Goal: Check status: Check status

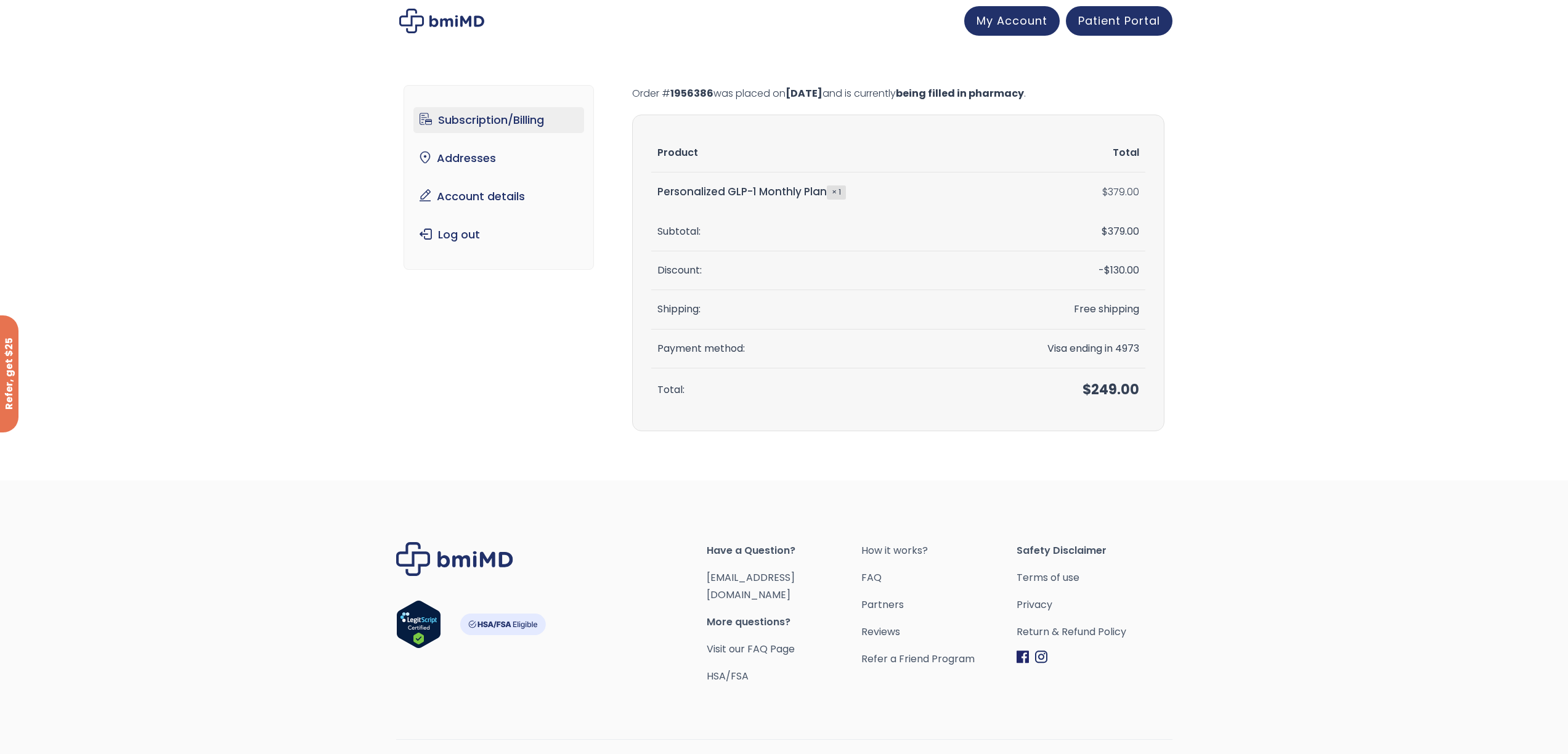
click at [498, 130] on link "Subscription/Billing" at bounding box center [499, 120] width 171 height 26
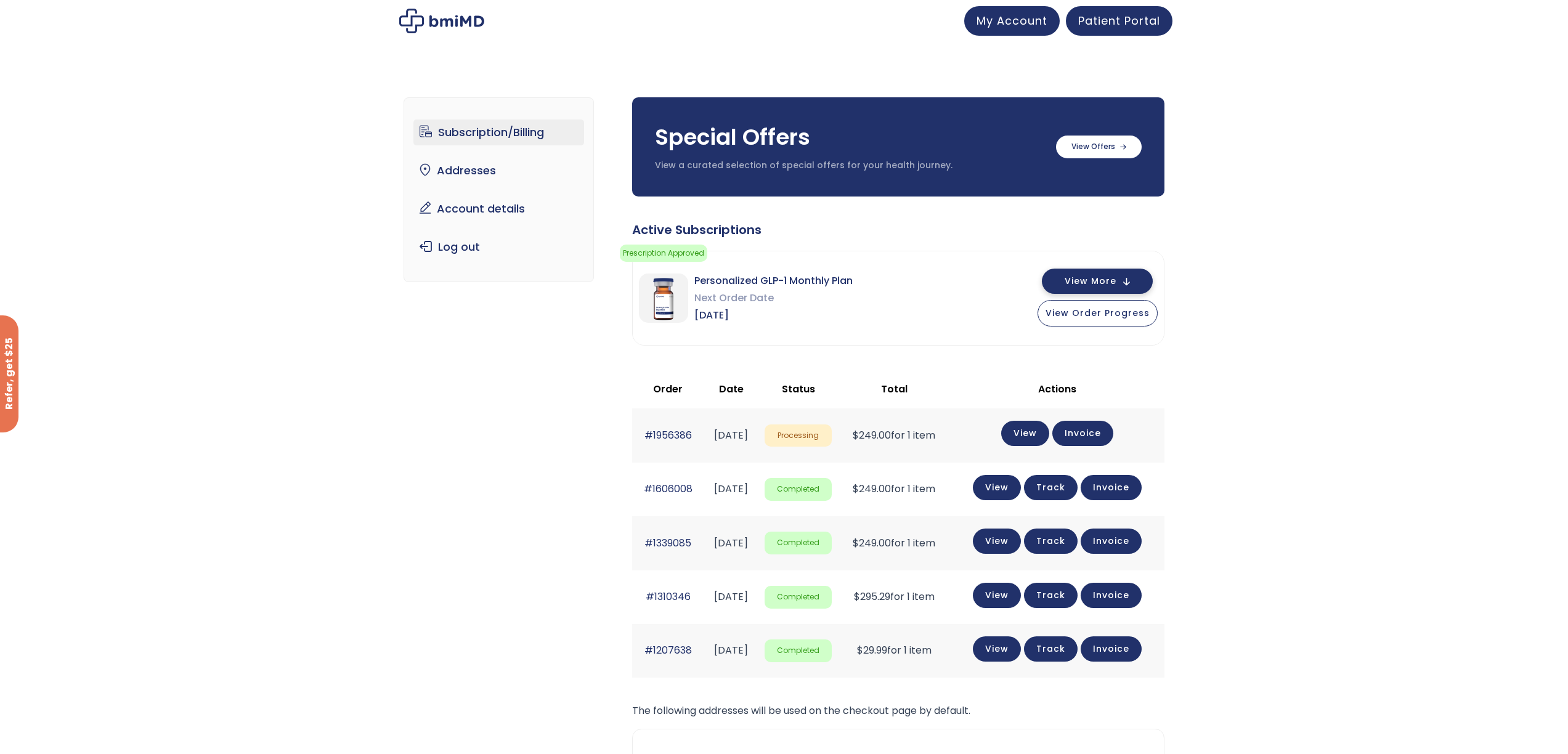
click at [1114, 280] on span "View More" at bounding box center [1091, 281] width 52 height 8
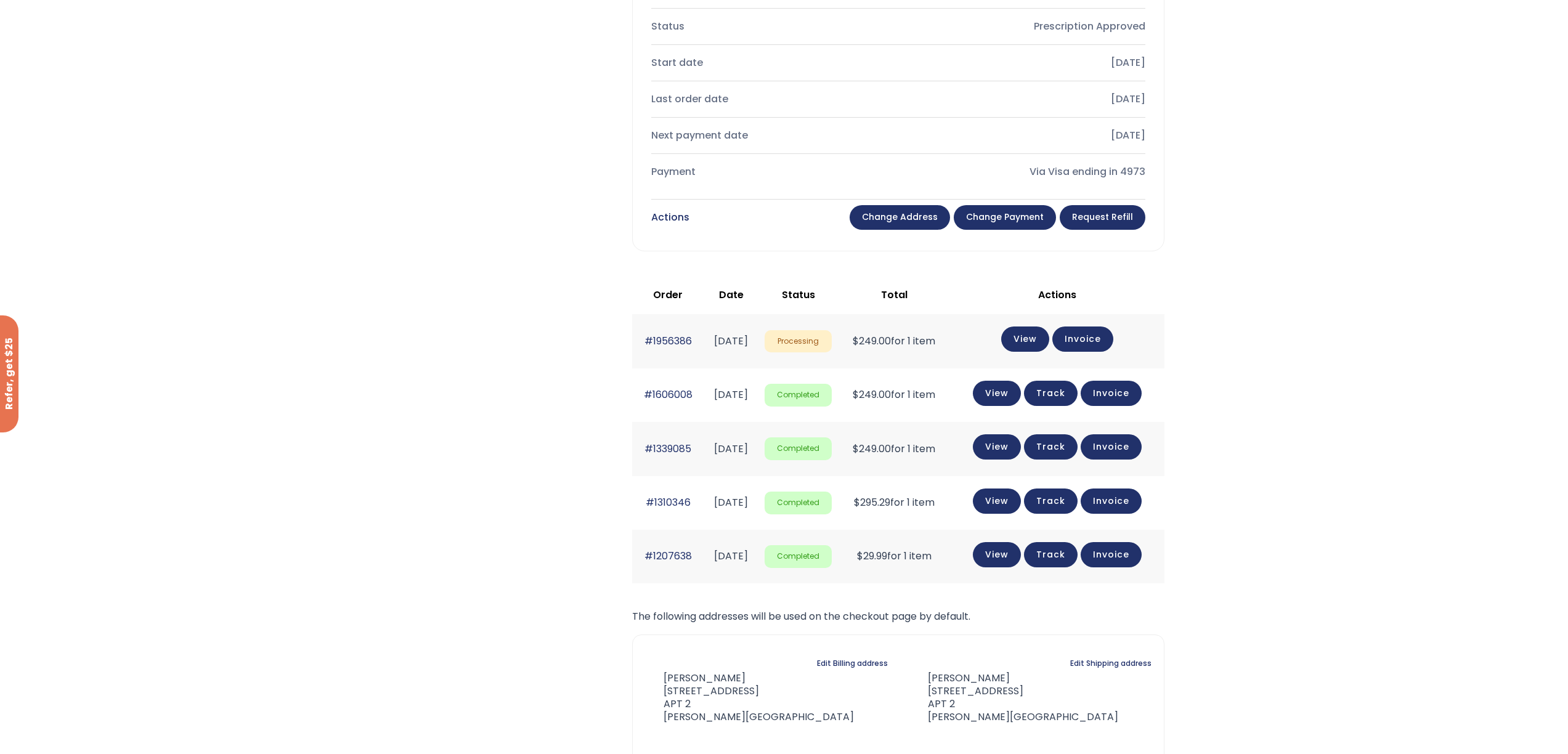
scroll to position [530, 0]
click at [1092, 339] on link "Invoice" at bounding box center [1083, 337] width 61 height 25
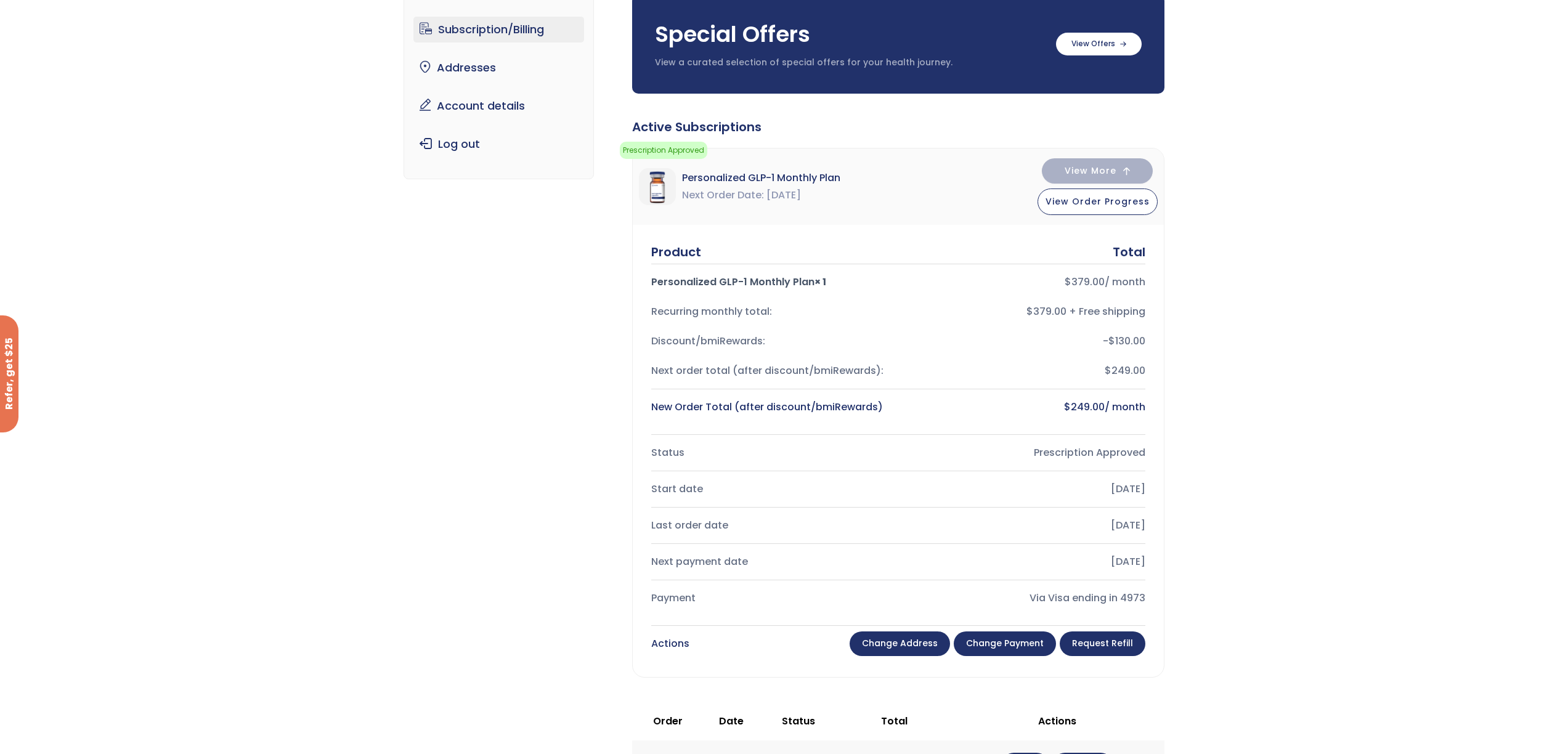
scroll to position [0, 0]
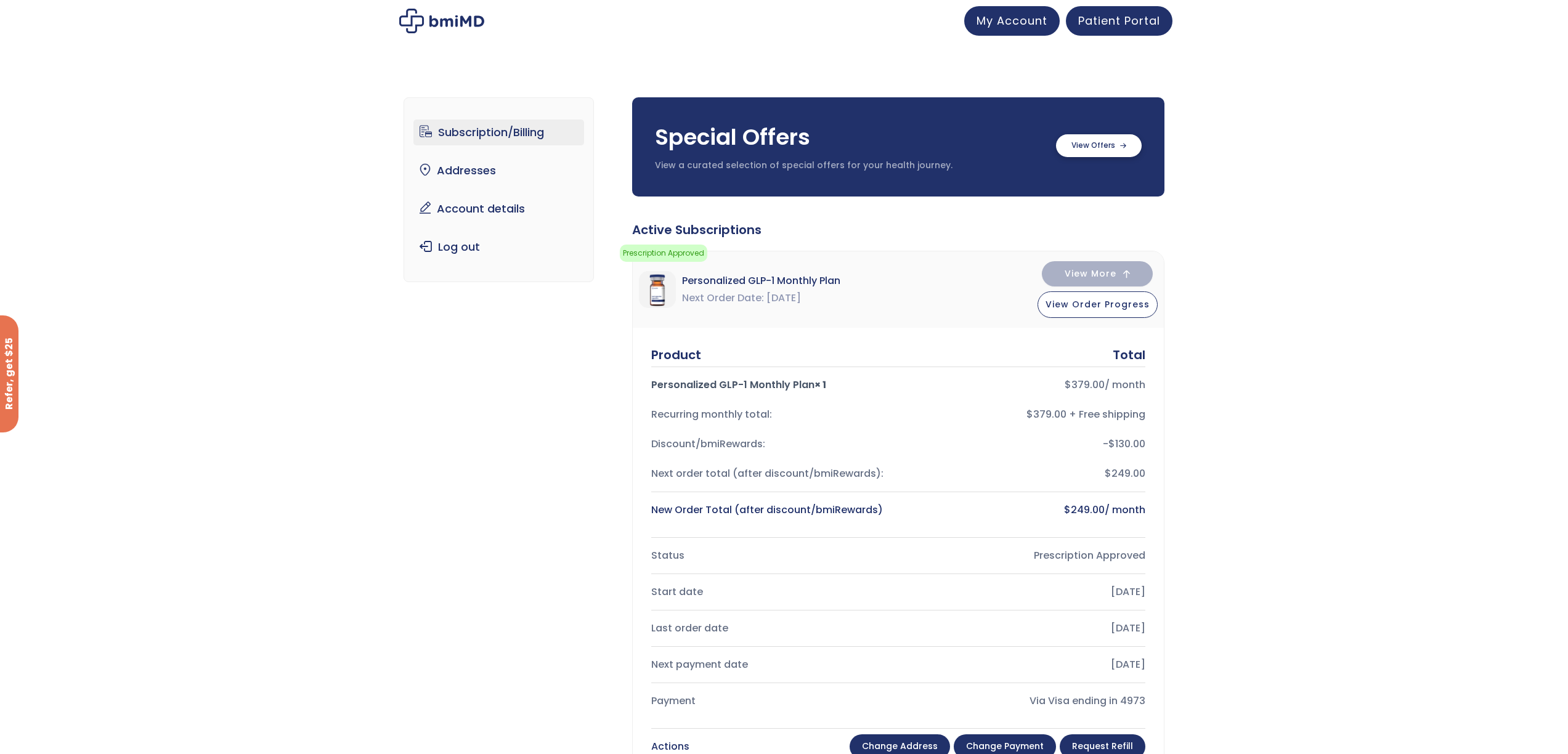
click at [1116, 142] on label at bounding box center [1098, 145] width 85 height 23
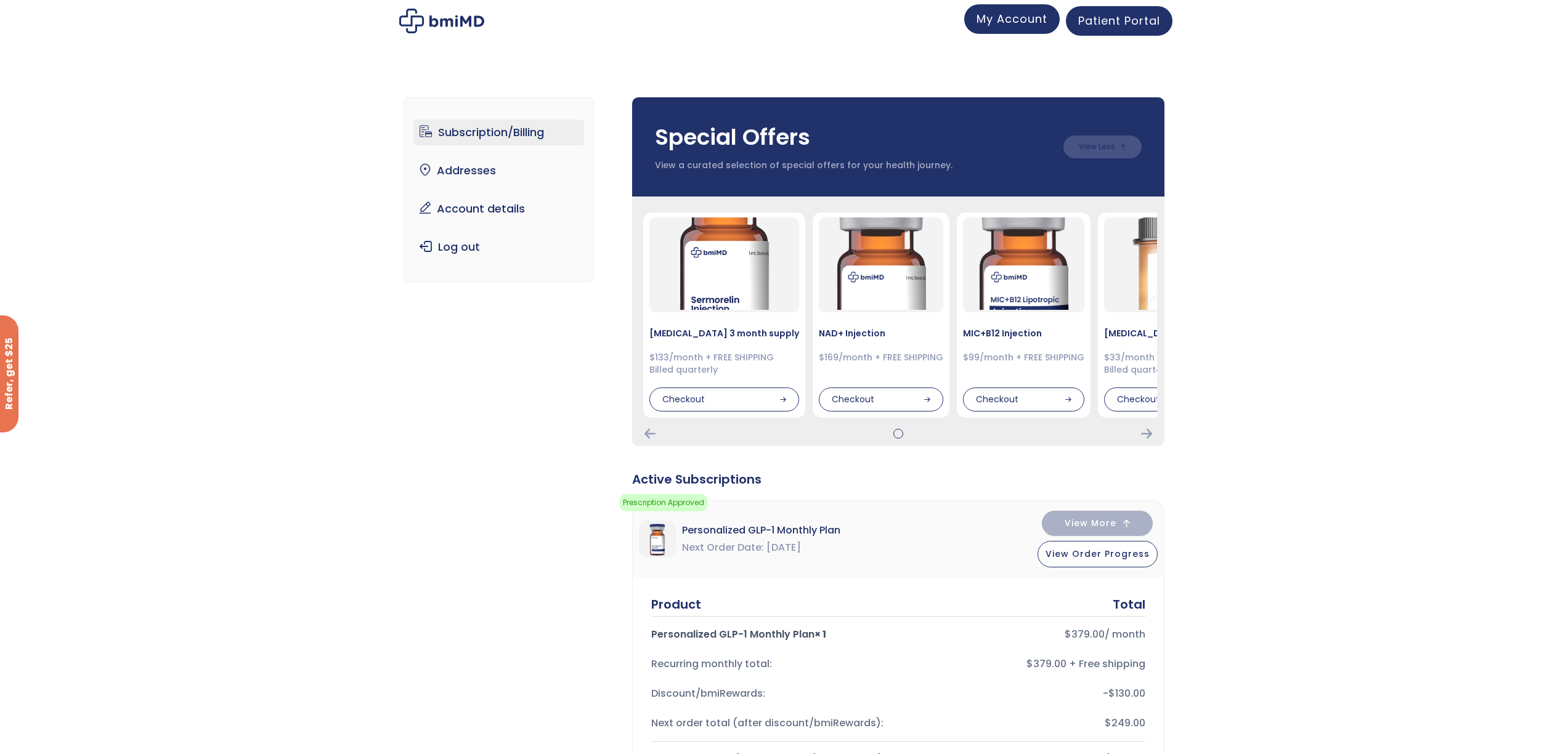
click at [1025, 11] on span "My Account" at bounding box center [1012, 18] width 71 height 15
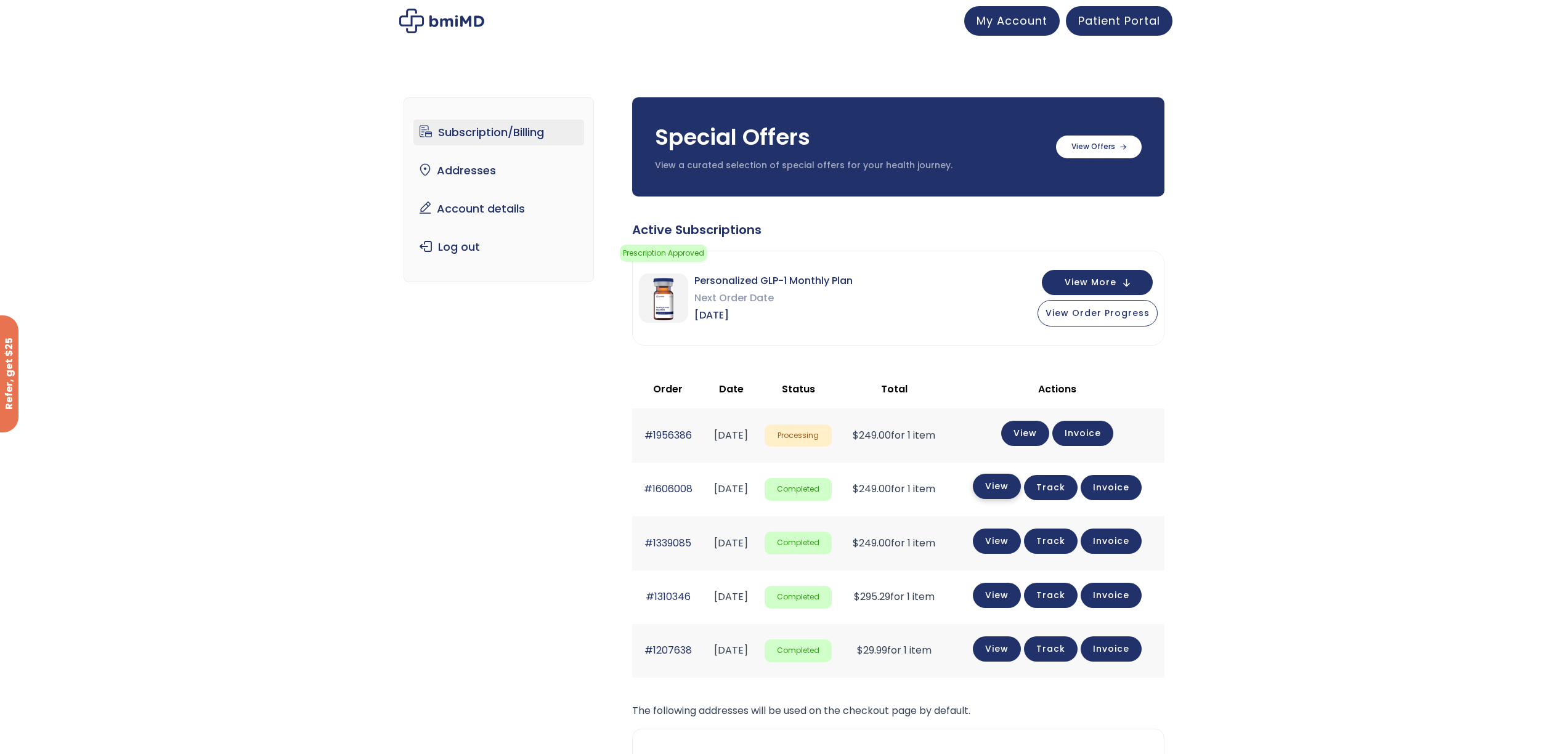
click at [1018, 484] on link "View" at bounding box center [997, 486] width 48 height 25
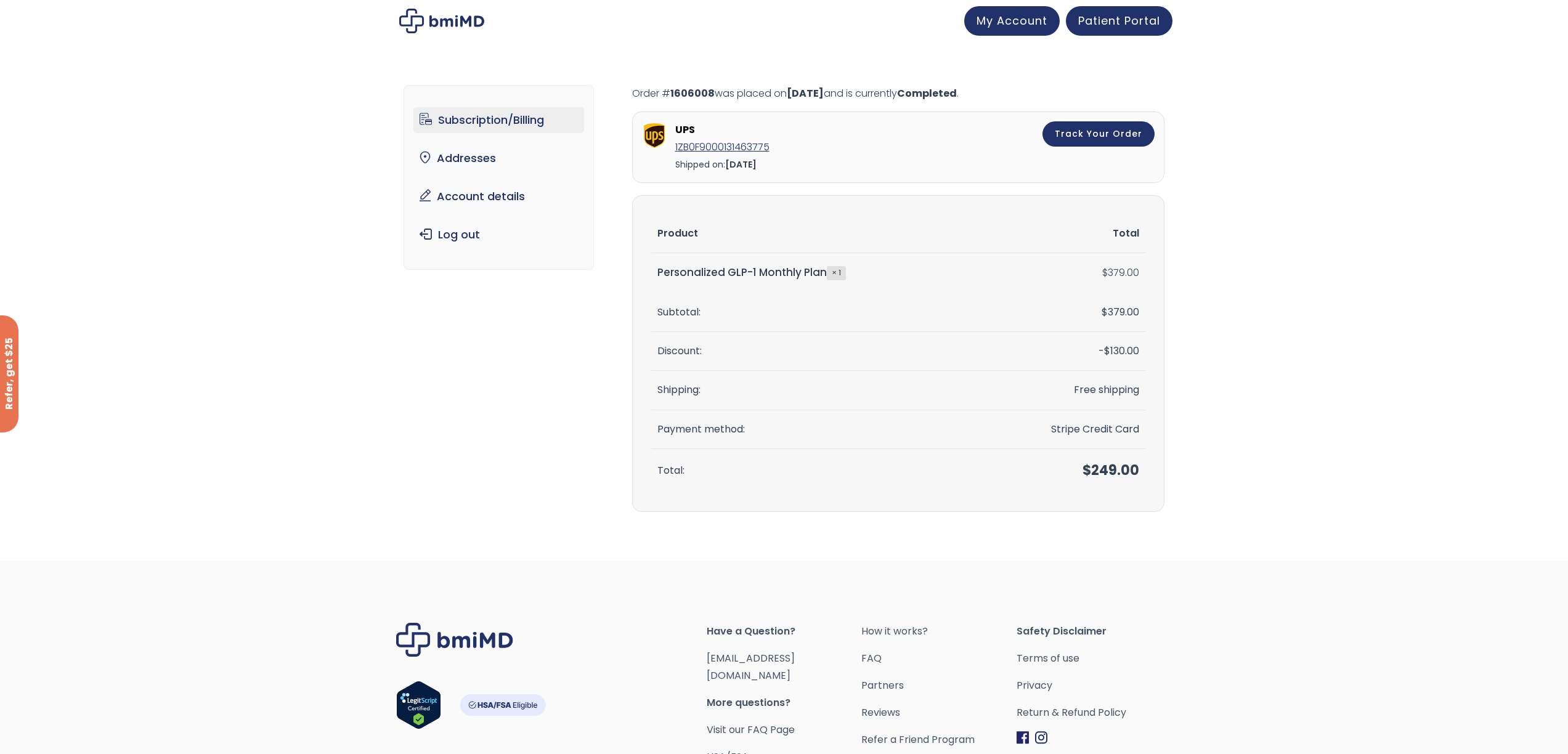
click at [464, 112] on link "Subscription/Billing" at bounding box center [499, 120] width 171 height 26
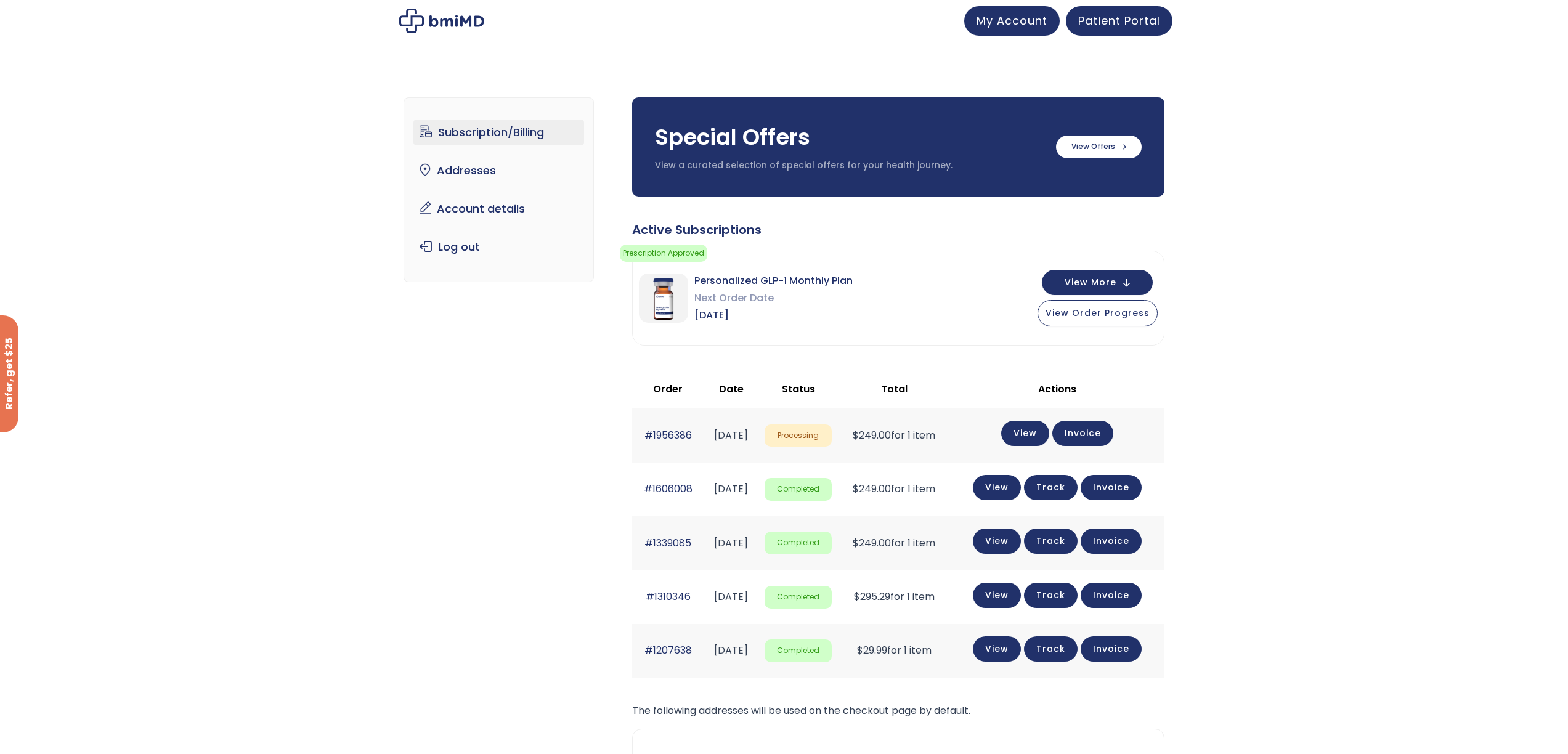
click at [1144, 259] on div "Personalized GLP-1 Monthly Plan Next Order Date [DATE] View More View Order Pro…" at bounding box center [898, 298] width 531 height 94
click at [1135, 275] on button "View More" at bounding box center [1097, 281] width 111 height 25
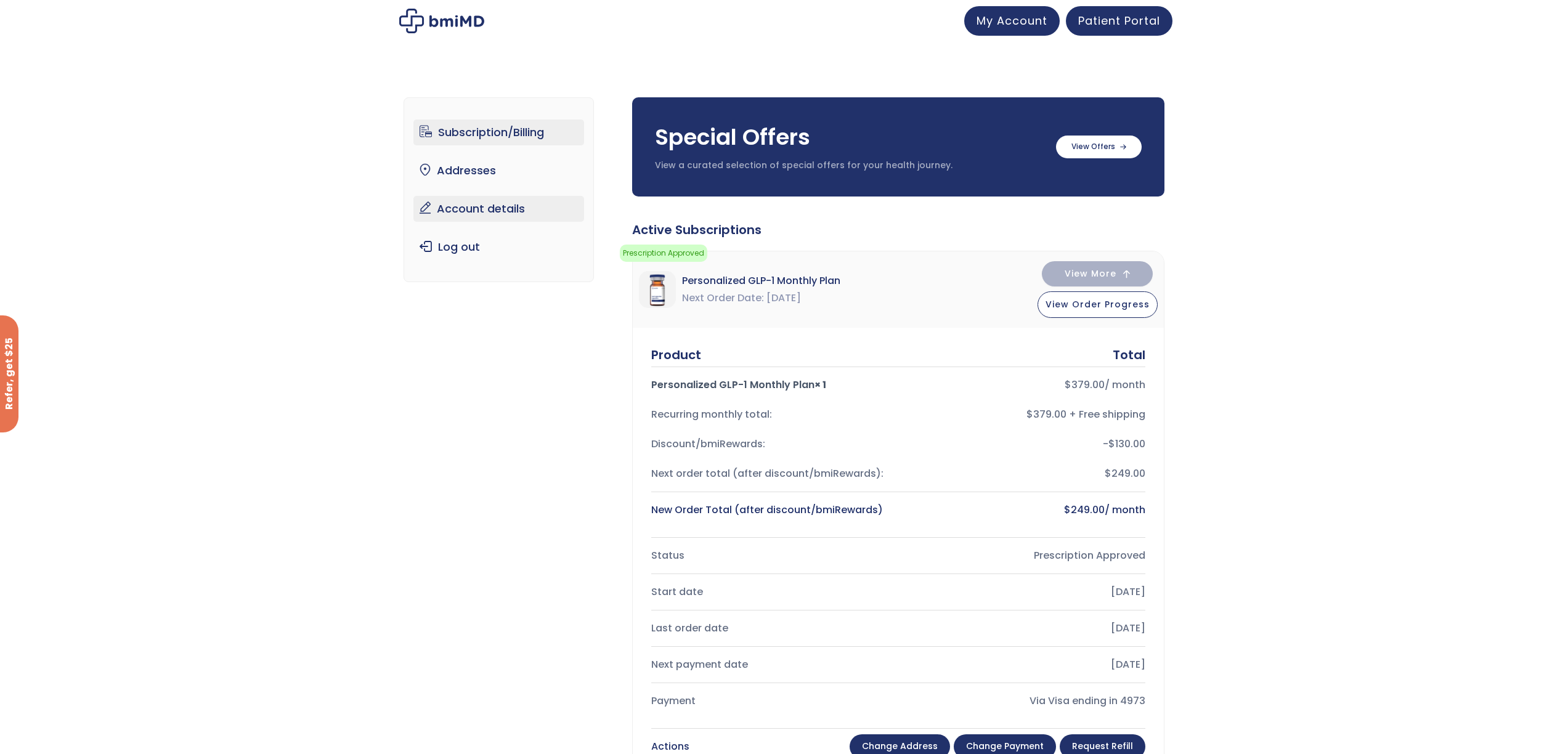
click at [487, 220] on link "Account details" at bounding box center [499, 209] width 171 height 26
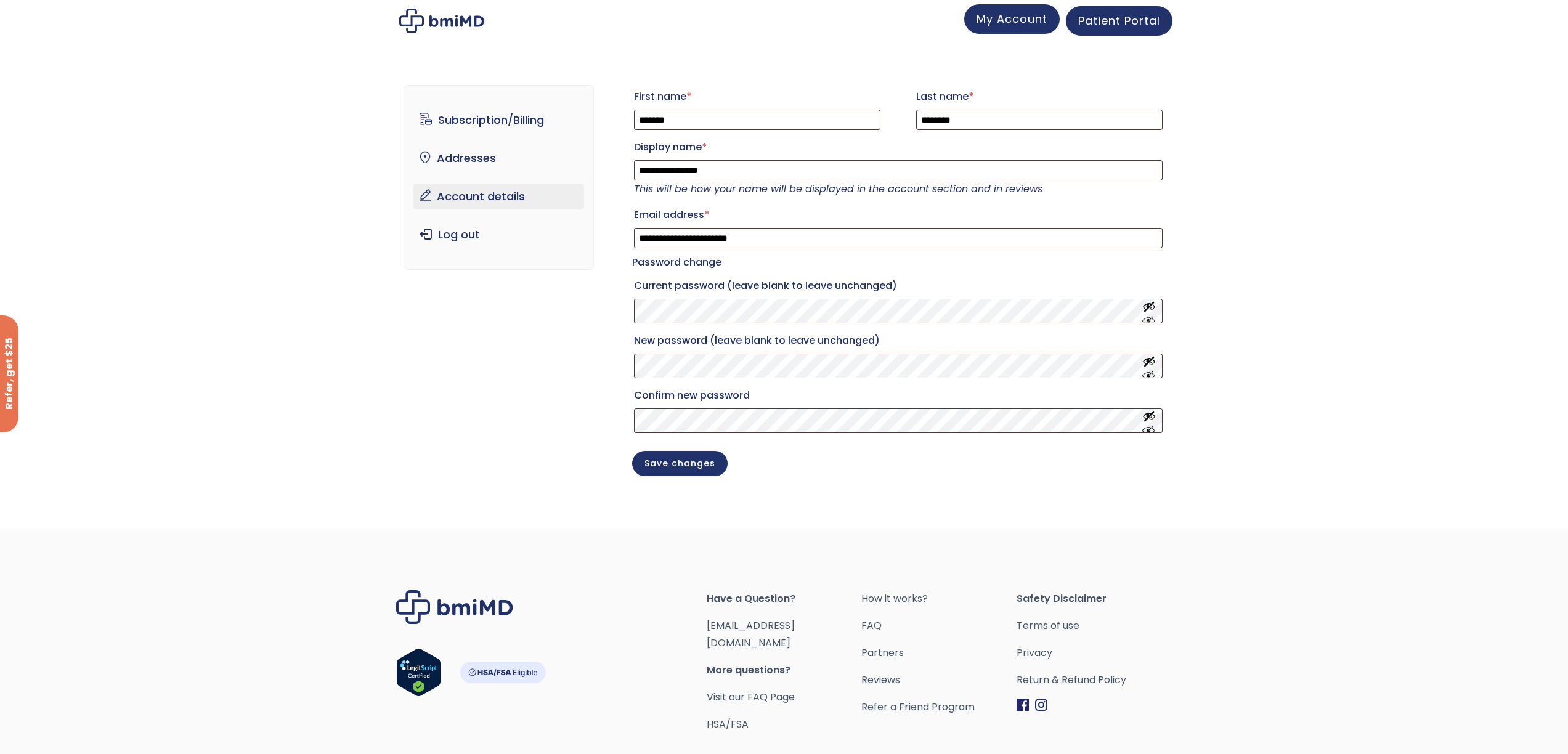
click at [993, 24] on span "My Account" at bounding box center [1012, 18] width 71 height 15
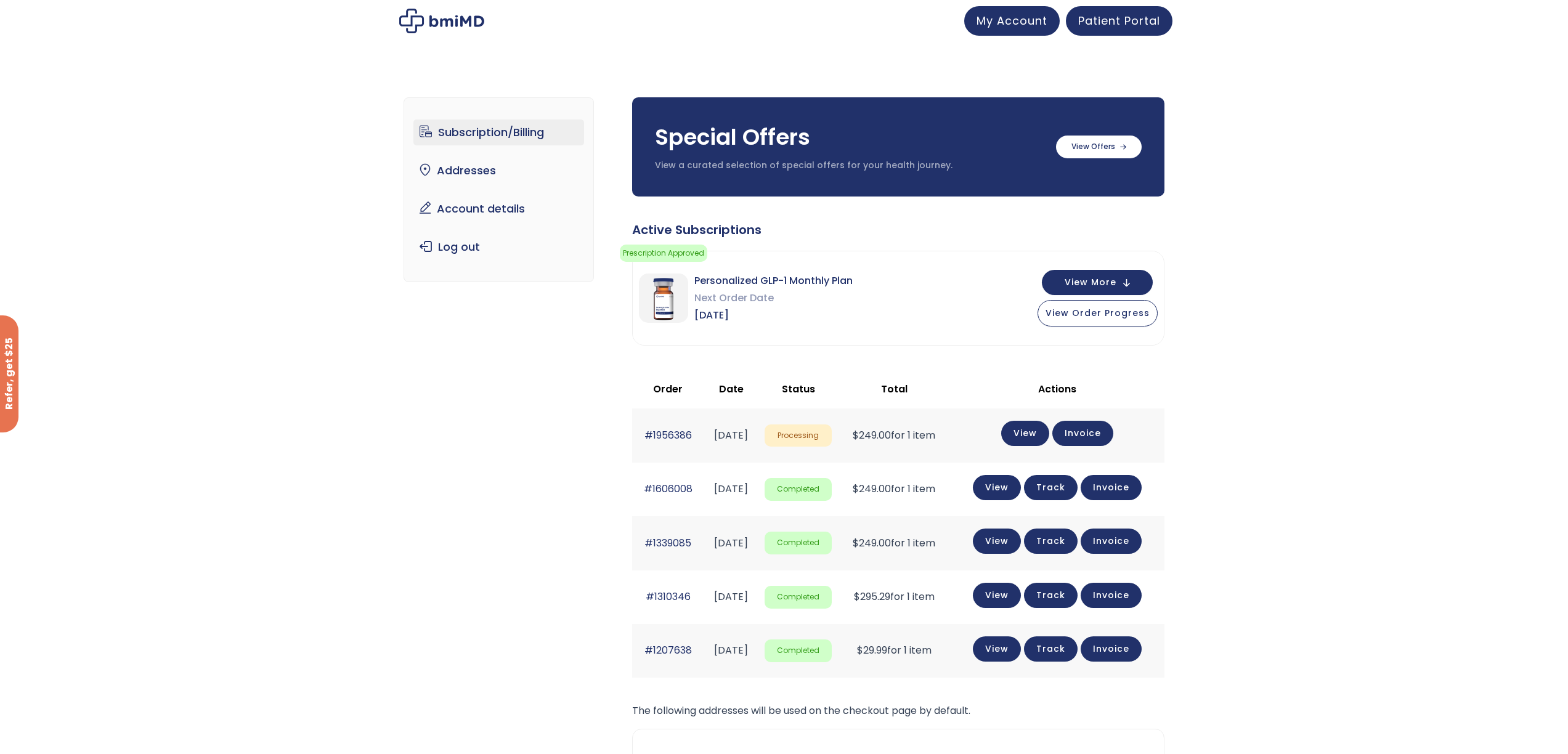
click at [715, 313] on span "[DATE]" at bounding box center [773, 315] width 158 height 17
click at [747, 275] on div "Your prescription has been approved and is pending shipment." at bounding box center [793, 253] width 160 height 64
